Goal: Task Accomplishment & Management: Use online tool/utility

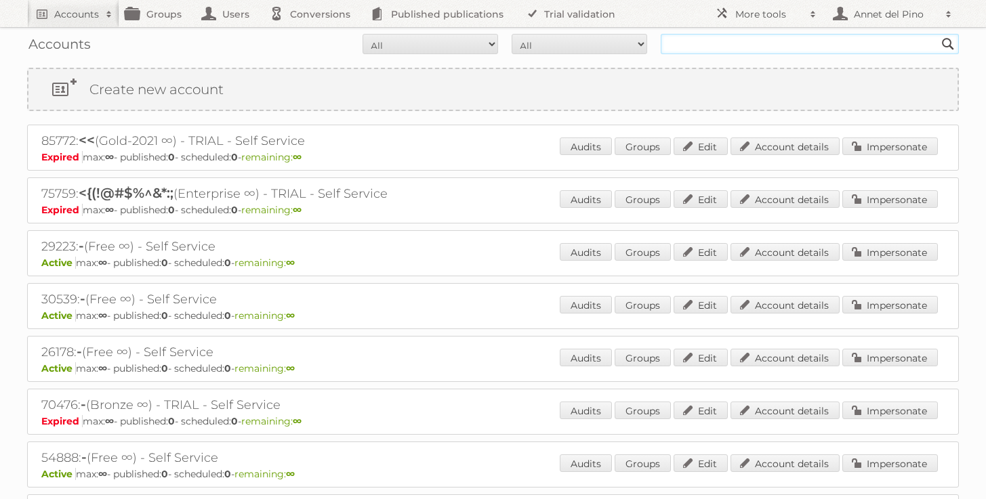
click at [768, 46] on input "text" at bounding box center [810, 44] width 298 height 20
type input "midocea"
click at [938, 34] on input "Search" at bounding box center [948, 44] width 20 height 20
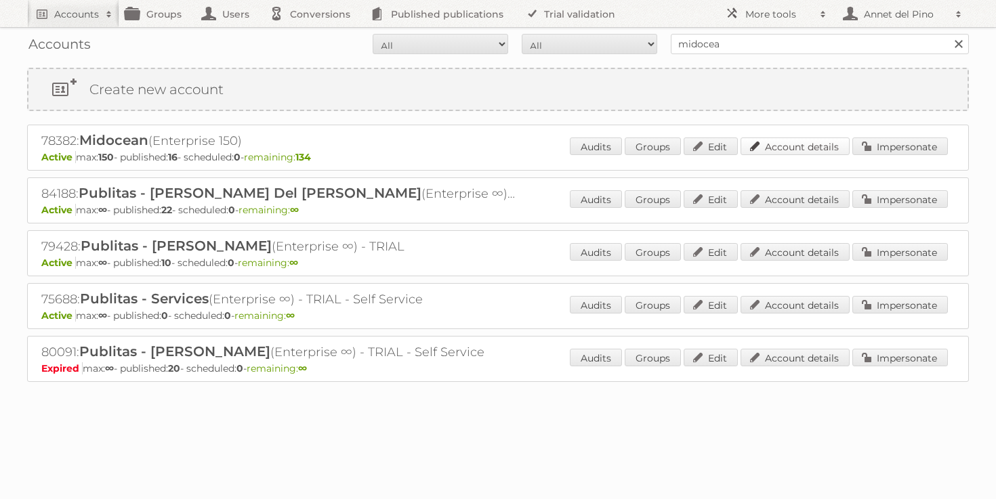
click at [823, 142] on link "Account details" at bounding box center [794, 147] width 109 height 18
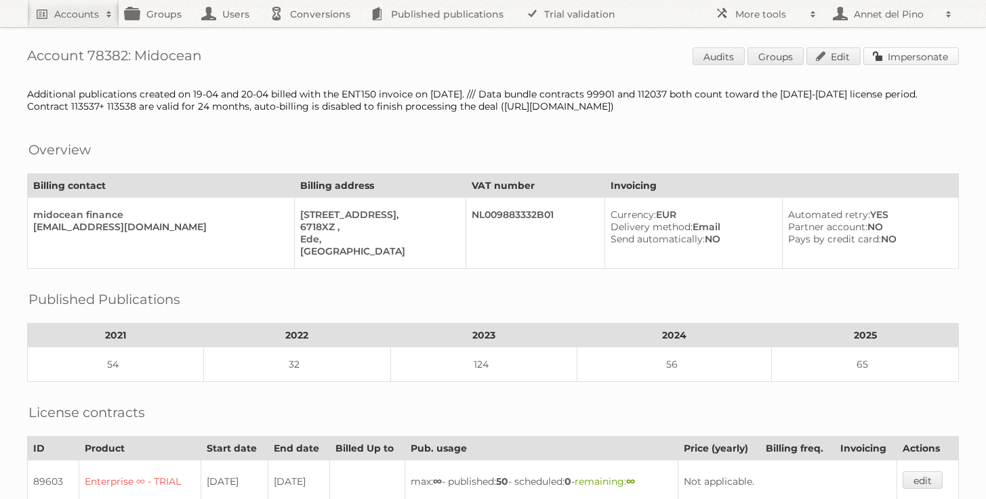
click at [897, 60] on link "Impersonate" at bounding box center [911, 56] width 96 height 18
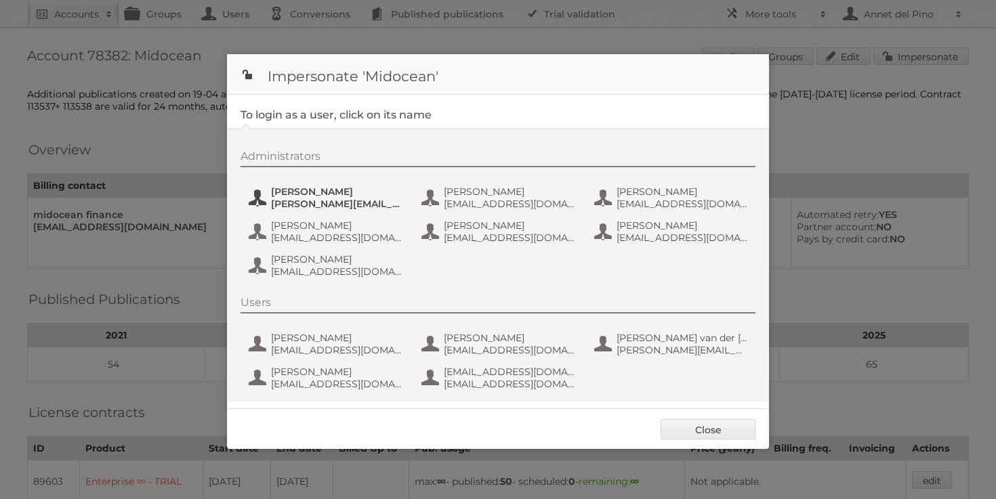
click at [342, 203] on span "alfonso@adesignstudio.eu" at bounding box center [336, 204] width 131 height 12
